Goal: Information Seeking & Learning: Learn about a topic

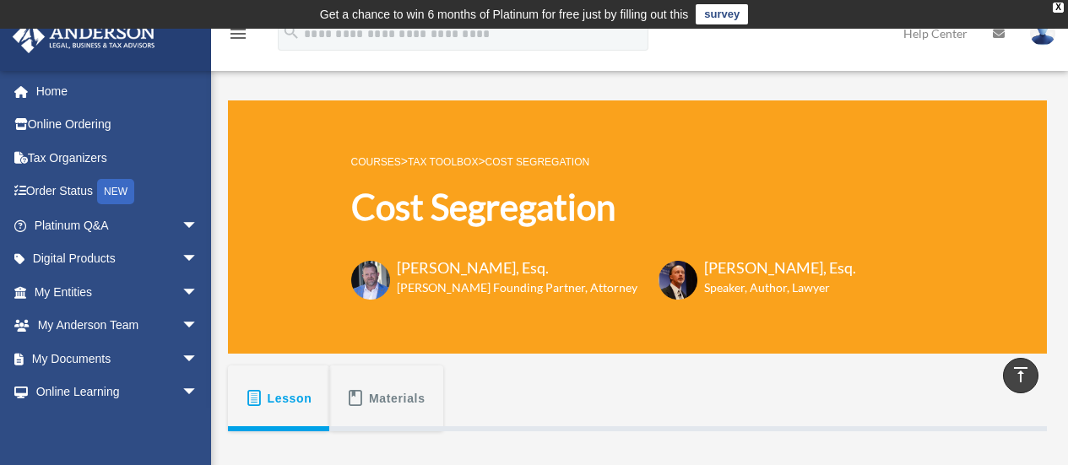
scroll to position [496, 0]
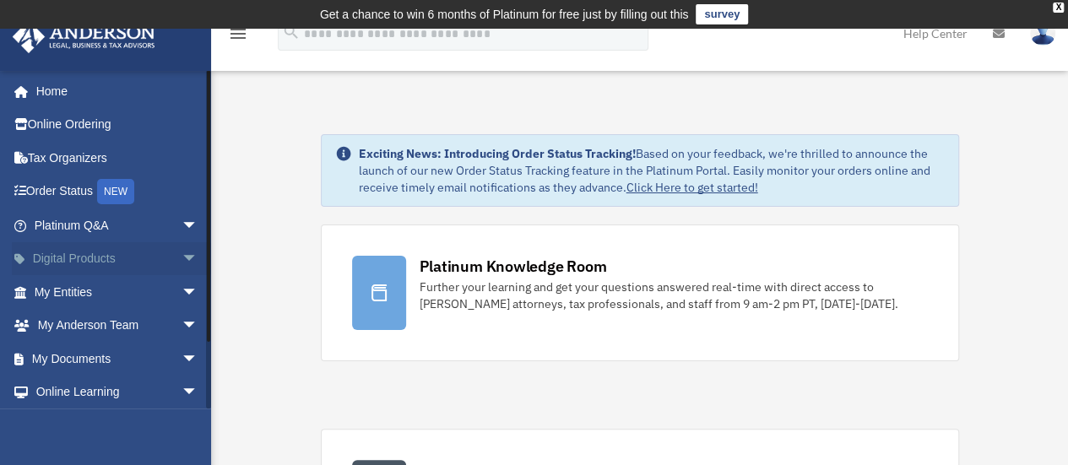
click at [182, 252] on span "arrow_drop_down" at bounding box center [199, 259] width 34 height 35
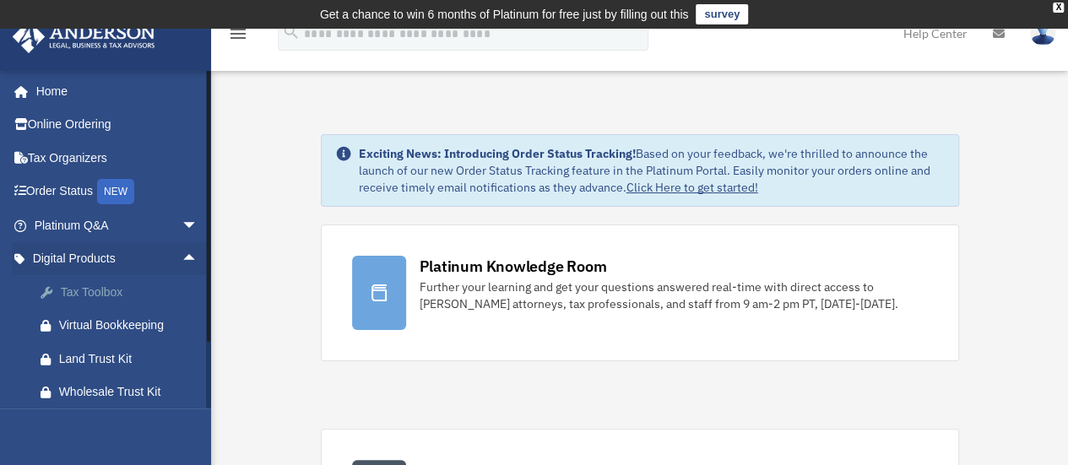
click at [127, 294] on div "Tax Toolbox" at bounding box center [131, 292] width 144 height 21
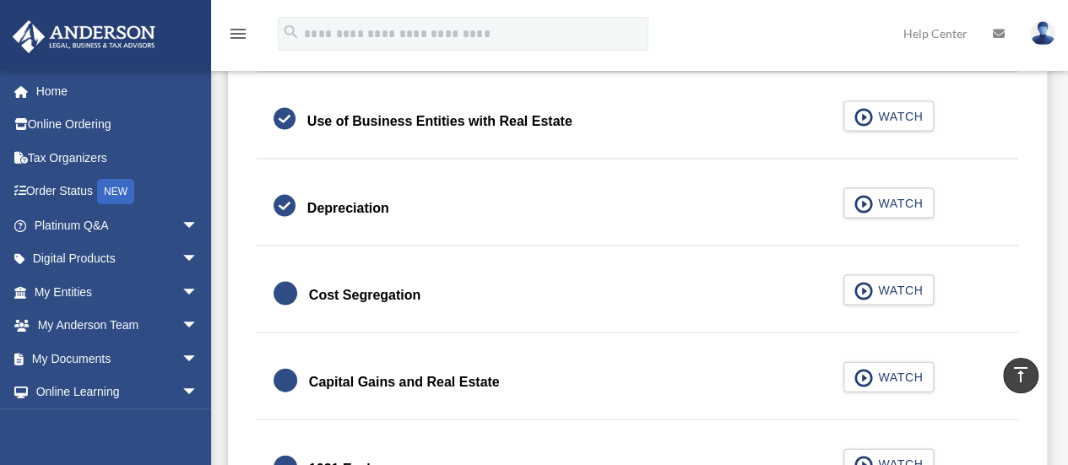
scroll to position [1657, 0]
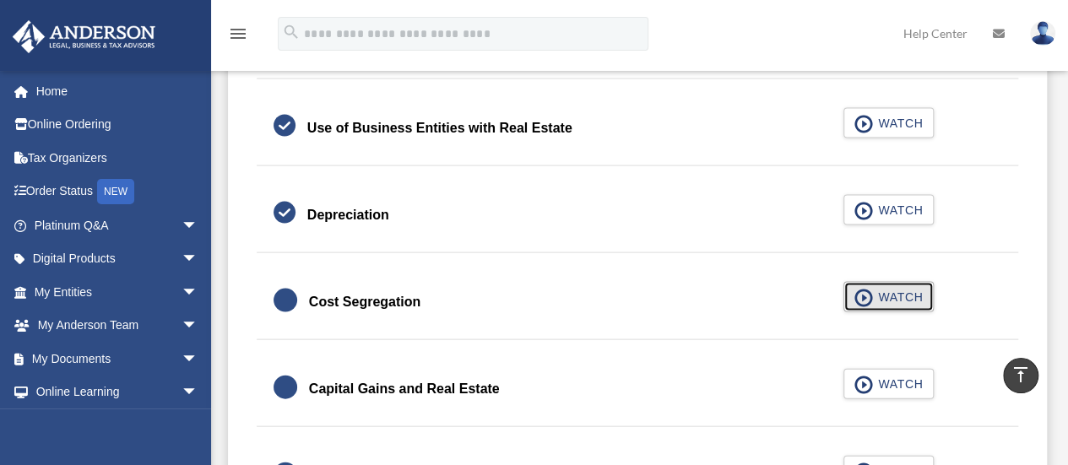
click at [905, 283] on button "WATCH" at bounding box center [889, 297] width 91 height 30
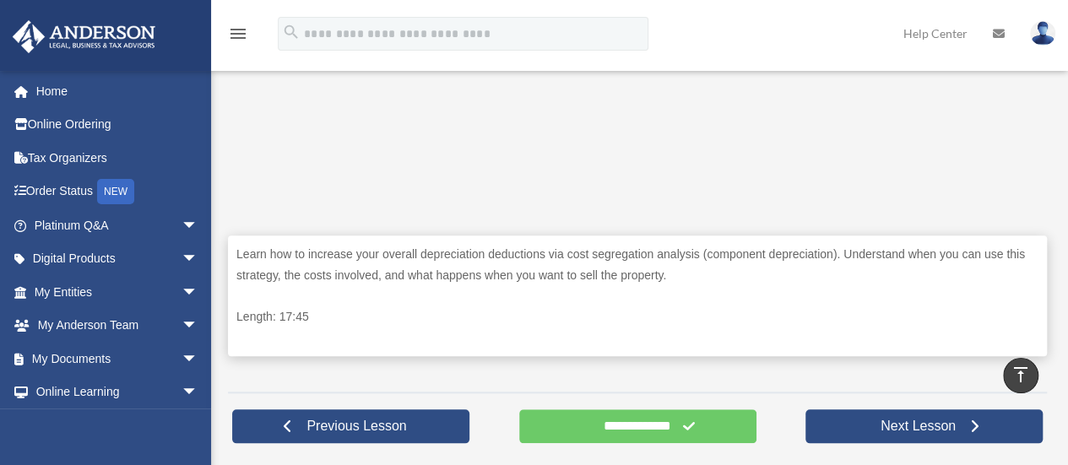
scroll to position [722, 0]
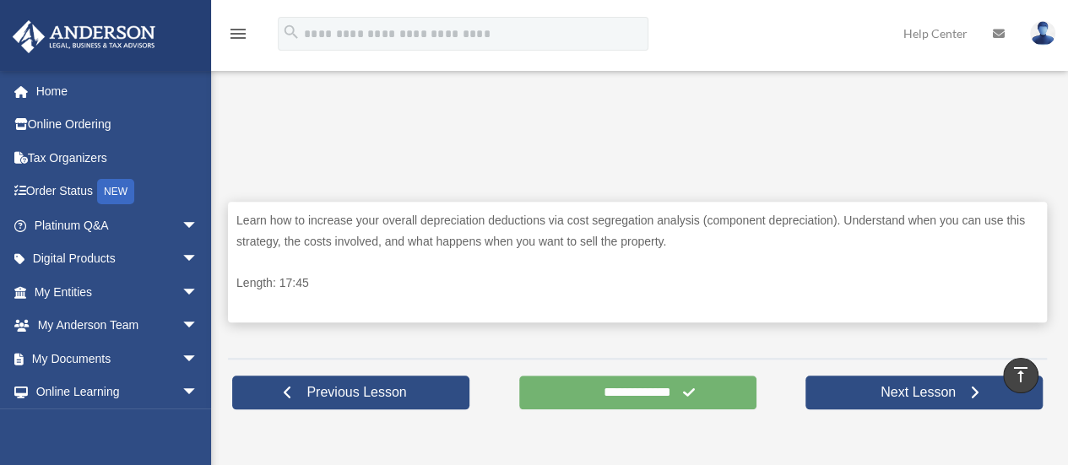
click at [648, 398] on input "**********" at bounding box center [637, 393] width 237 height 34
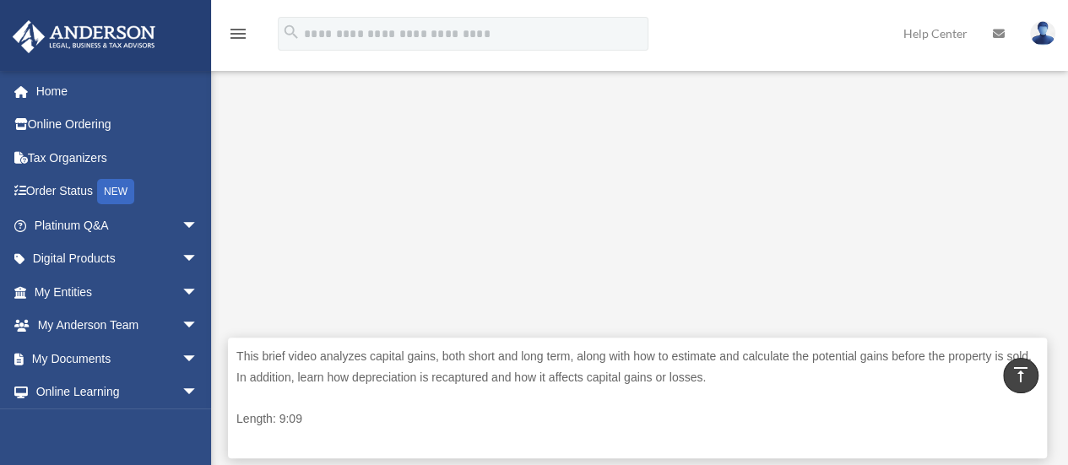
scroll to position [583, 0]
